Goal: Information Seeking & Learning: Learn about a topic

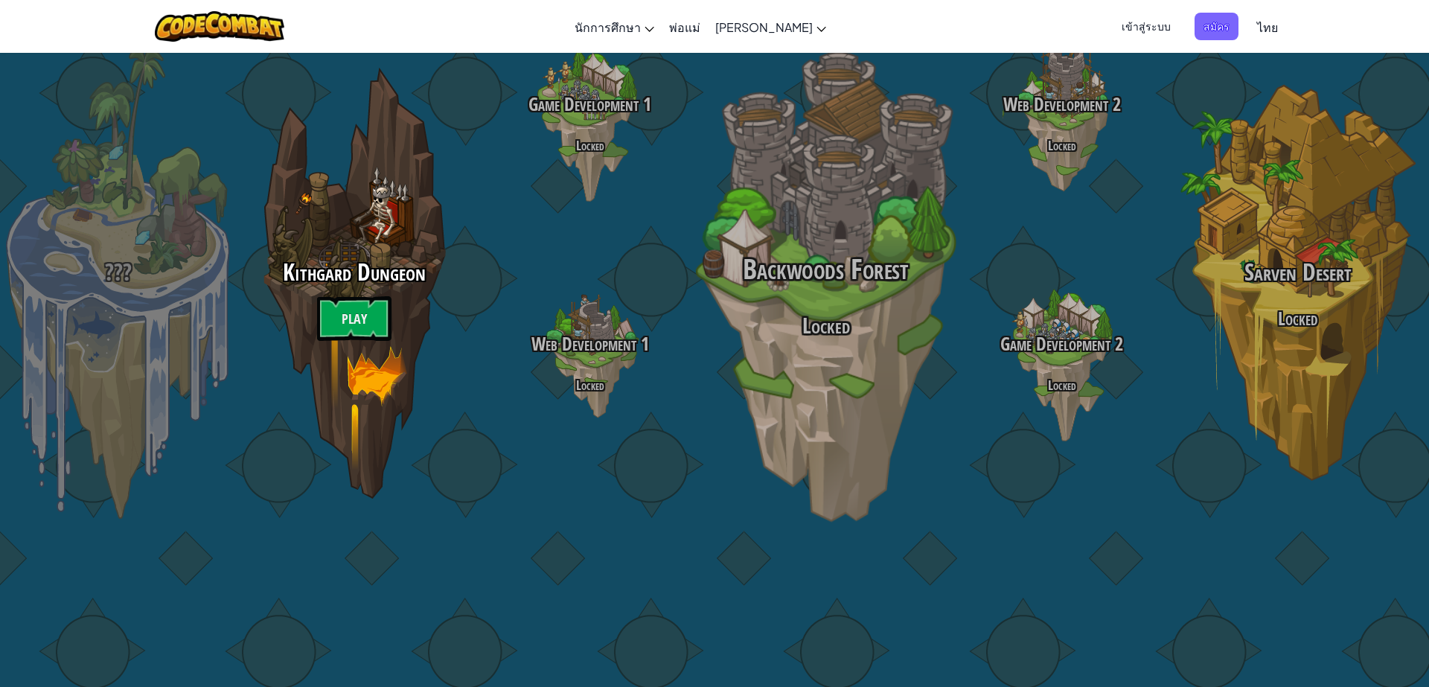
select select "th"
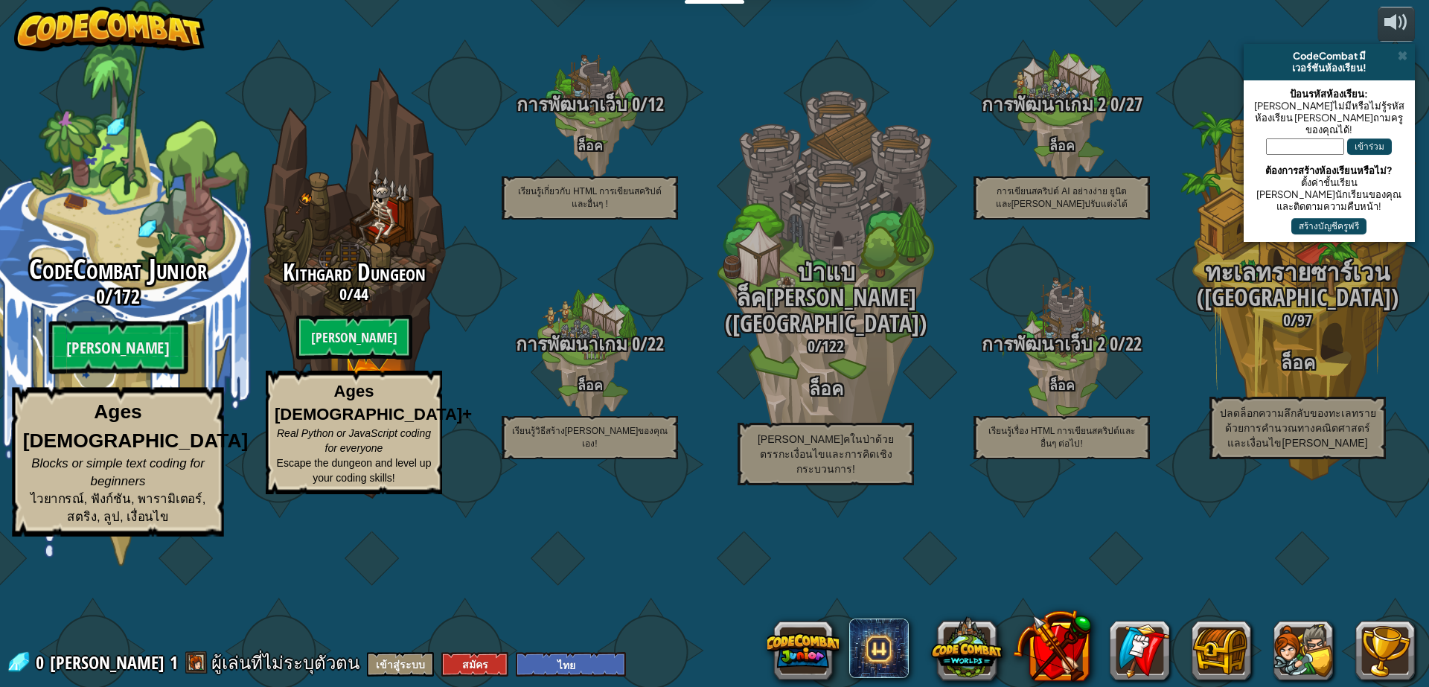
click at [77, 297] on div "CodeCombat Junior 0 / 172 [PERSON_NAME] Ages [DEMOGRAPHIC_DATA] Blocks or simpl…" at bounding box center [117, 283] width 283 height 566
select select "th"
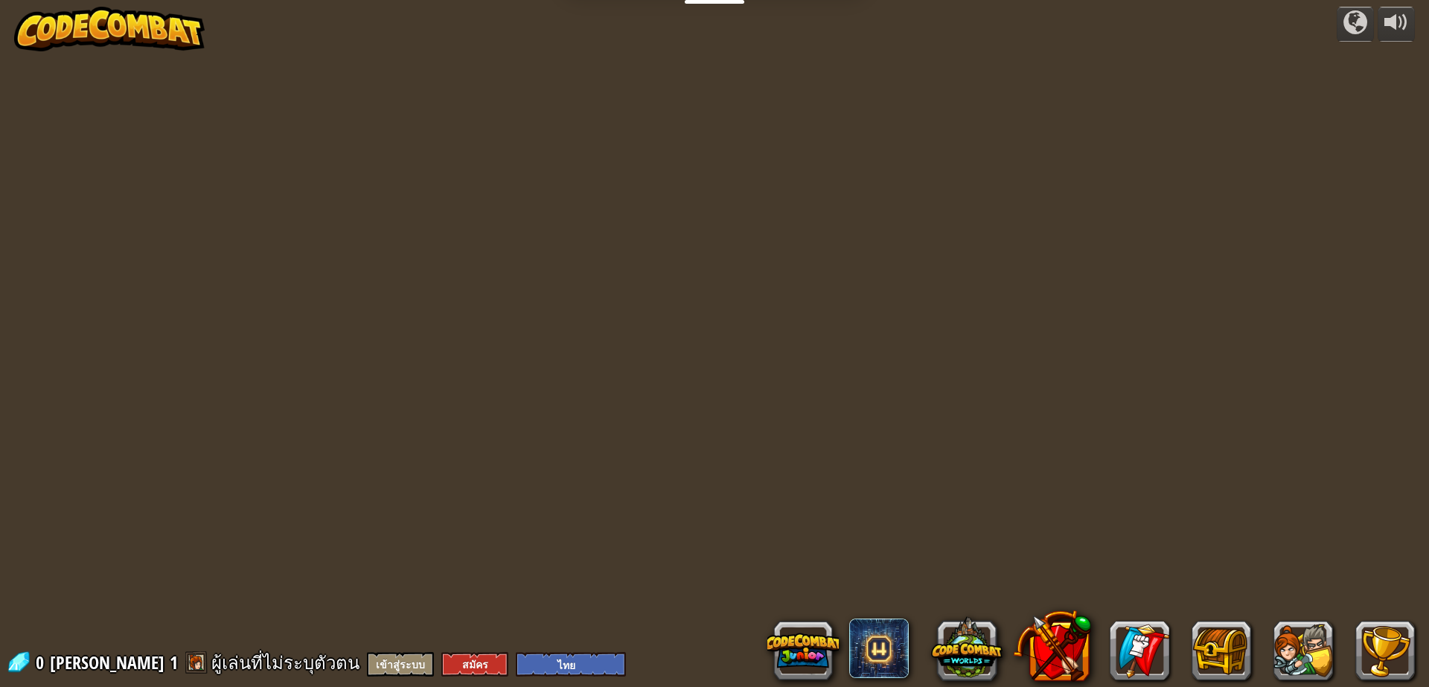
select select "th"
